Goal: Task Accomplishment & Management: Manage account settings

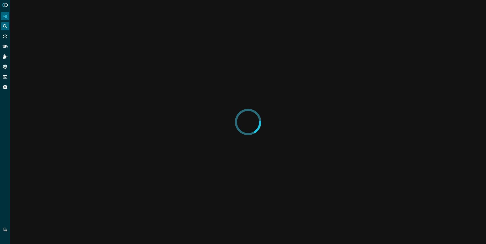
click at [4, 28] on icon "Federated Search" at bounding box center [5, 26] width 5 height 5
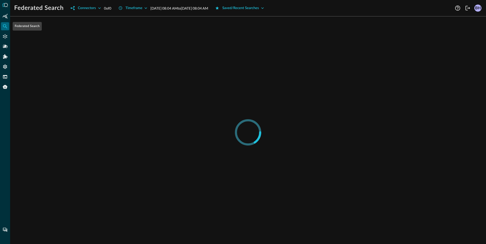
click at [7, 26] on icon "Federated Search" at bounding box center [5, 26] width 5 height 5
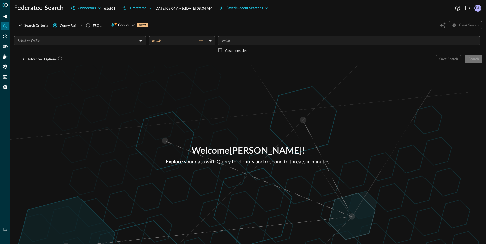
click at [242, 104] on div "Welcome Blake Harris ! Explore your data with Query to identify and respond to …" at bounding box center [248, 155] width 476 height 179
click at [116, 113] on div "Welcome Blake Harris ! Explore your data with Query to identify and respond to …" at bounding box center [248, 155] width 476 height 179
click at [6, 36] on icon "Connectors" at bounding box center [5, 36] width 5 height 5
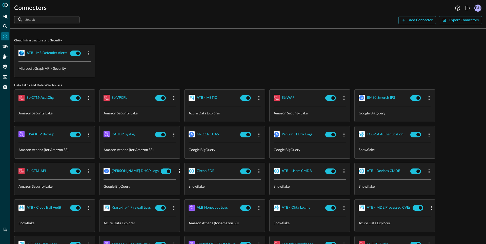
click at [48, 18] on input "text" at bounding box center [46, 19] width 43 height 9
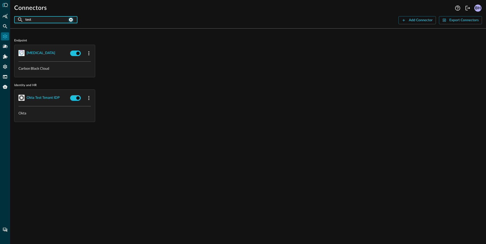
type input "test"
click at [73, 20] on icon "clear connection search" at bounding box center [71, 20] width 4 height 4
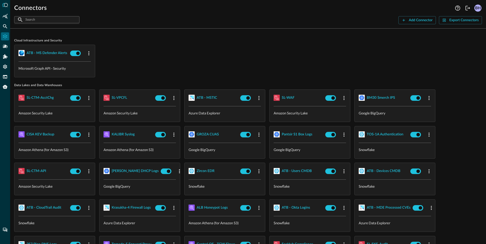
click at [188, 54] on div "ATB - MS Defender Alerts Microsoft Graph API - Security" at bounding box center [248, 61] width 468 height 33
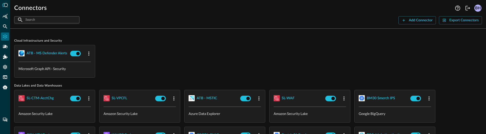
click at [24, 22] on div "​ ​" at bounding box center [46, 19] width 65 height 7
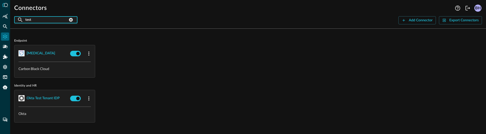
type input "test"
click at [186, 74] on div "CBC Test Carbon Black Cloud" at bounding box center [248, 61] width 468 height 33
click at [73, 20] on icon "clear connection search" at bounding box center [71, 19] width 5 height 5
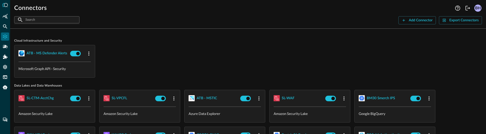
click at [239, 67] on div "ATB - MS Defender Alerts Microsoft Graph API - Security" at bounding box center [248, 61] width 468 height 33
drag, startPoint x: 239, startPoint y: 67, endPoint x: 216, endPoint y: 58, distance: 25.0
drag, startPoint x: 123, startPoint y: 41, endPoint x: 109, endPoint y: 28, distance: 19.0
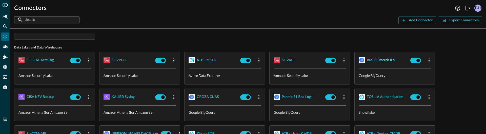
scroll to position [26, 0]
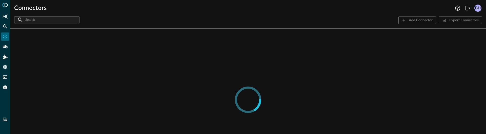
scroll to position [26, 0]
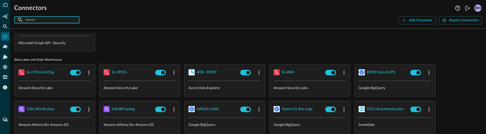
click at [36, 19] on input "text" at bounding box center [46, 19] width 43 height 9
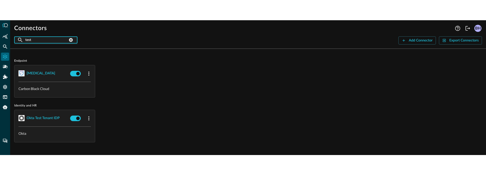
scroll to position [0, 0]
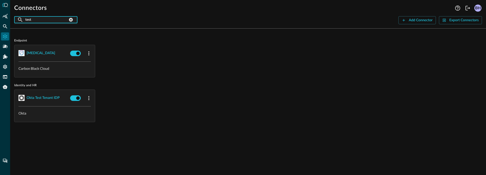
drag, startPoint x: 44, startPoint y: 21, endPoint x: 10, endPoint y: 52, distance: 46.4
click at [25, 15] on input "test" at bounding box center [46, 19] width 43 height 9
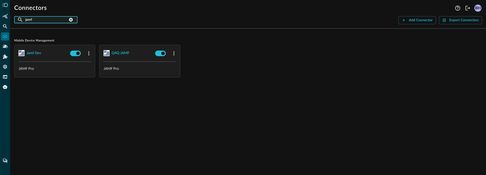
type input "jamf"
click at [92, 50] on div at bounding box center [89, 53] width 8 height 8
click at [90, 53] on icon "button" at bounding box center [89, 53] width 6 height 6
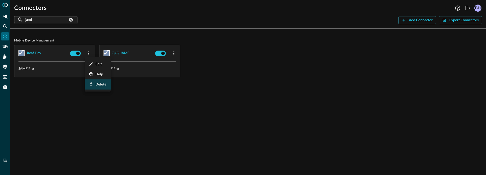
click at [99, 85] on span "Delete" at bounding box center [100, 85] width 11 height 4
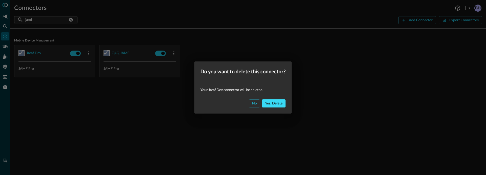
click at [267, 103] on div "Yes, delete" at bounding box center [273, 103] width 17 height 6
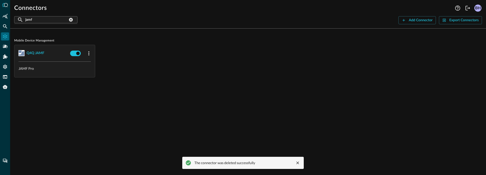
click at [181, 101] on div "Mobile Device Management Q4Q JAMF JAMF Pro The connector was deleted successful…" at bounding box center [248, 104] width 476 height 142
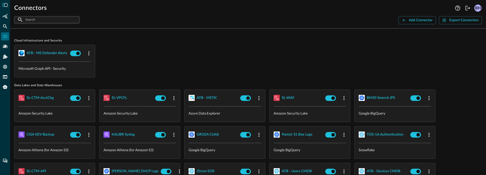
click at [50, 18] on input "text" at bounding box center [46, 19] width 43 height 9
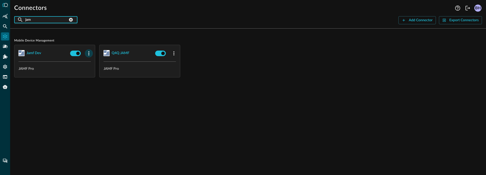
type input "jam"
click at [88, 51] on icon "button" at bounding box center [89, 53] width 6 height 6
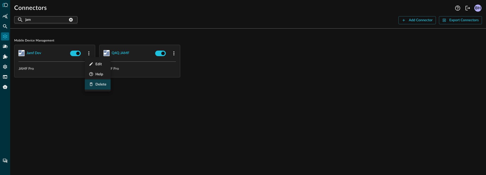
click at [95, 86] on div "Delete" at bounding box center [100, 84] width 11 height 6
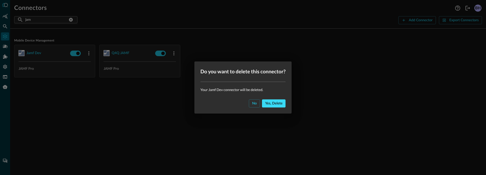
click at [278, 106] on div "Yes, delete" at bounding box center [273, 103] width 17 height 6
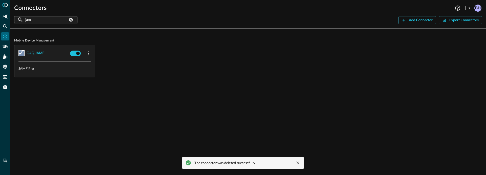
drag, startPoint x: 318, startPoint y: 111, endPoint x: 293, endPoint y: 107, distance: 25.5
click at [318, 111] on div "Mobile Device Management Q4Q JAMF JAMF Pro The connector was deleted successful…" at bounding box center [248, 104] width 476 height 142
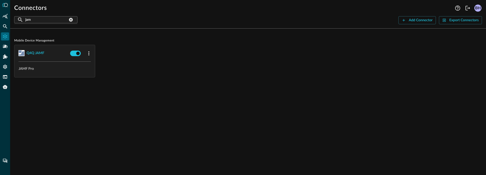
click at [219, 95] on div "Mobile Device Management Q4Q JAMF JAMF Pro" at bounding box center [248, 104] width 476 height 142
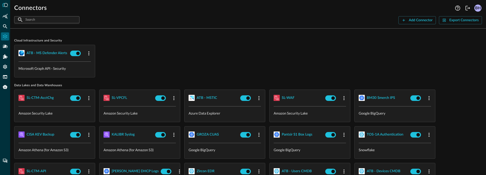
click at [35, 17] on input "text" at bounding box center [46, 19] width 43 height 9
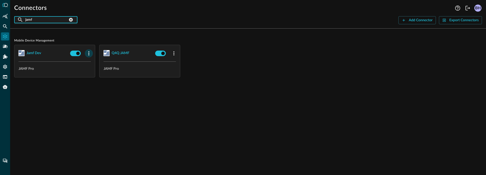
type input "jamf"
click at [87, 53] on icon "button" at bounding box center [89, 53] width 6 height 6
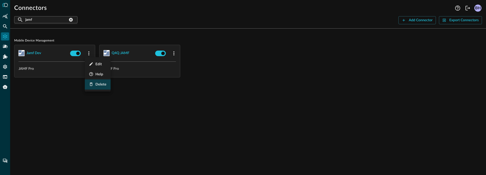
click at [99, 84] on span "Delete" at bounding box center [100, 85] width 11 height 4
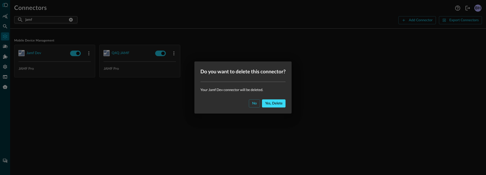
click at [280, 102] on div "Yes, delete" at bounding box center [273, 103] width 17 height 6
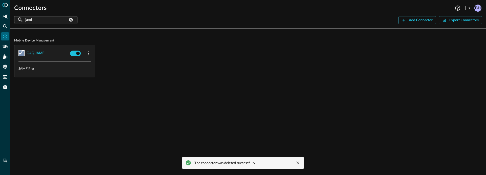
drag, startPoint x: 299, startPoint y: 164, endPoint x: 283, endPoint y: 157, distance: 17.1
click at [298, 164] on icon "close message" at bounding box center [297, 163] width 5 height 5
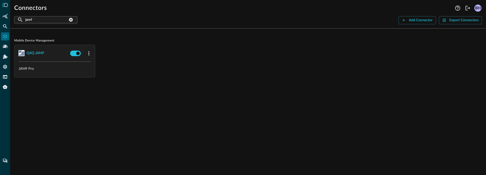
click at [272, 149] on div "Mobile Device Management Q4Q JAMF JAMF Pro" at bounding box center [248, 104] width 476 height 142
drag, startPoint x: 98, startPoint y: 111, endPoint x: 82, endPoint y: 109, distance: 15.8
drag, startPoint x: 160, startPoint y: 108, endPoint x: 139, endPoint y: 97, distance: 23.7
